Goal: Task Accomplishment & Management: Manage account settings

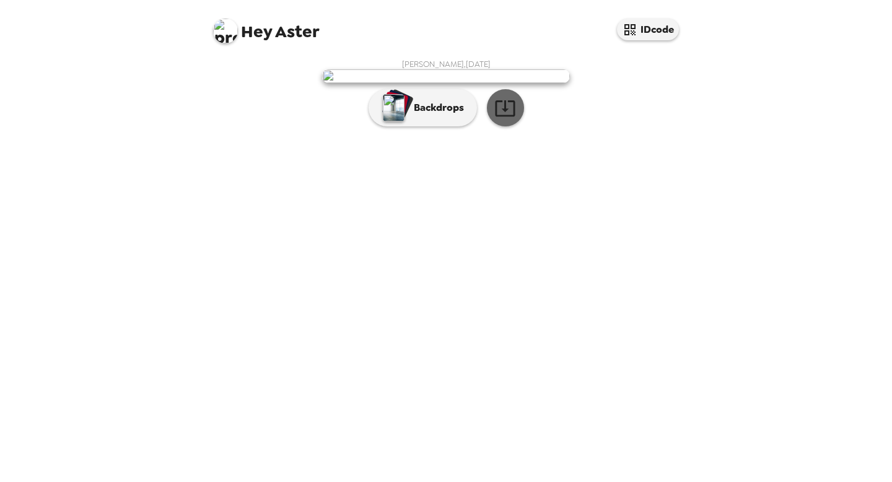
click at [505, 116] on icon "button" at bounding box center [505, 108] width 20 height 16
